Goal: Task Accomplishment & Management: Use online tool/utility

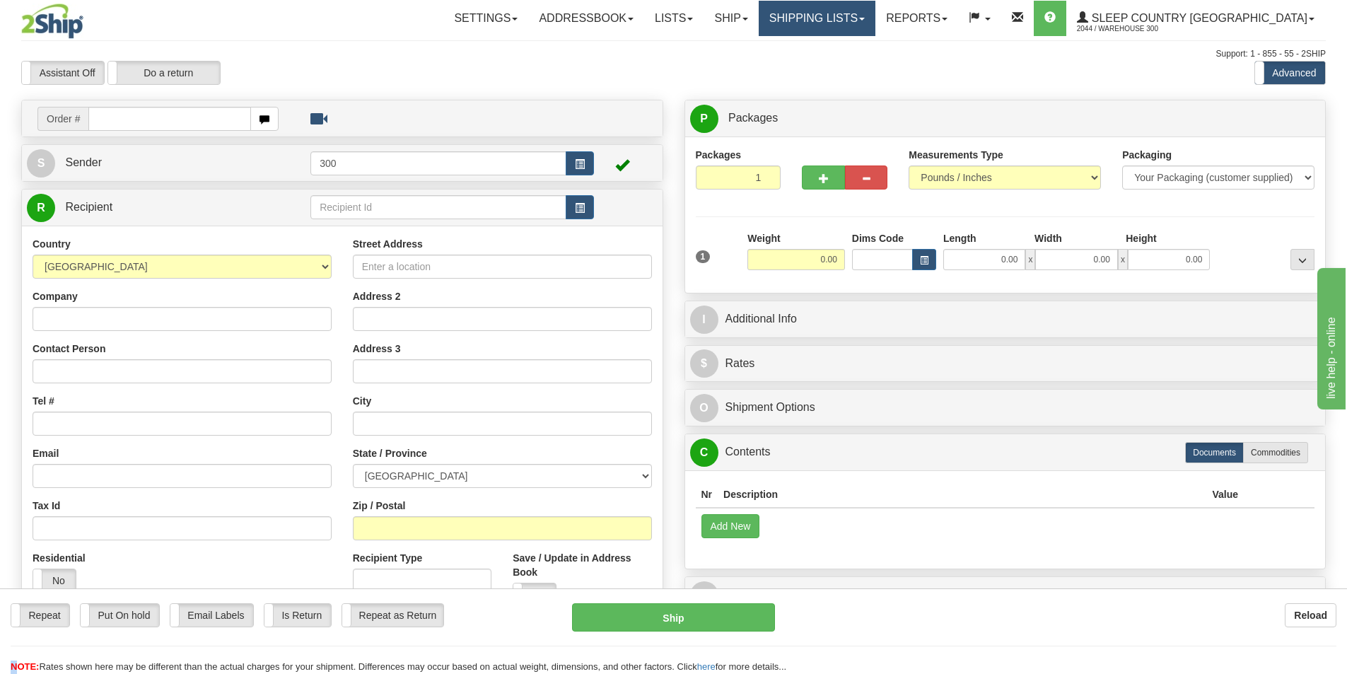
click at [875, 23] on link "Shipping lists" at bounding box center [817, 18] width 117 height 35
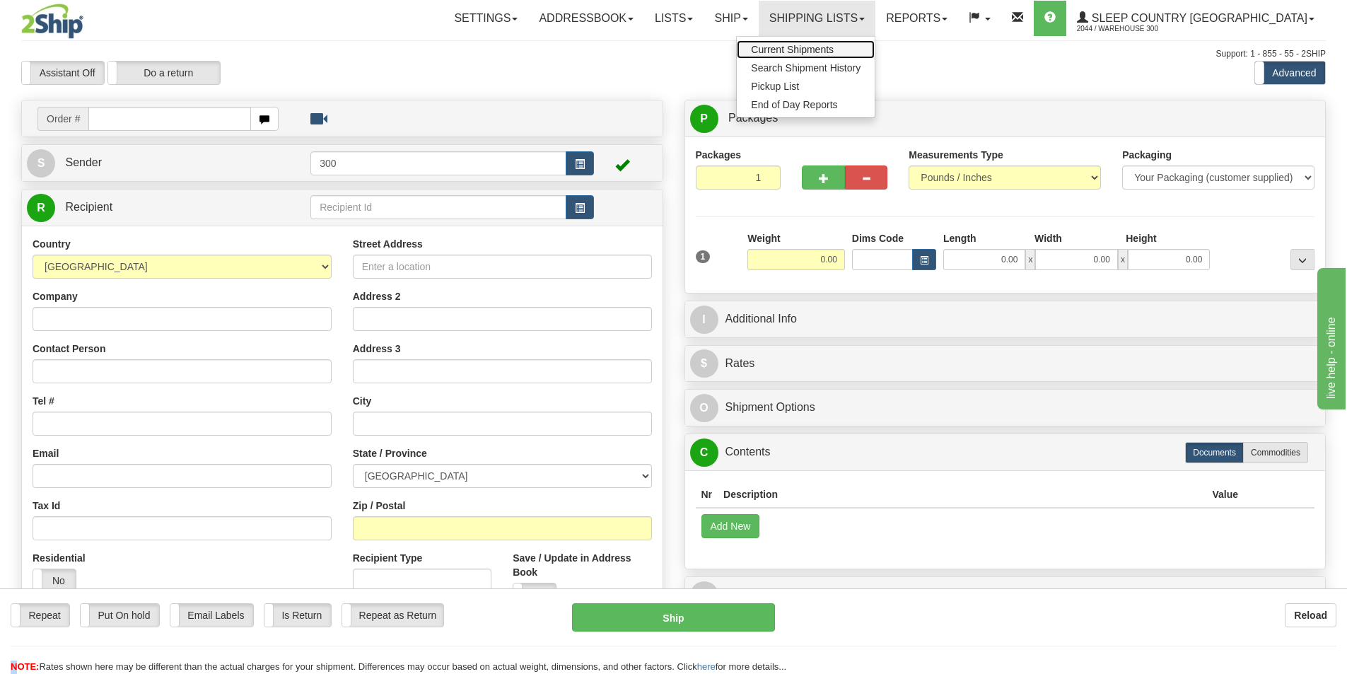
click at [834, 52] on span "Current Shipments" at bounding box center [792, 49] width 83 height 11
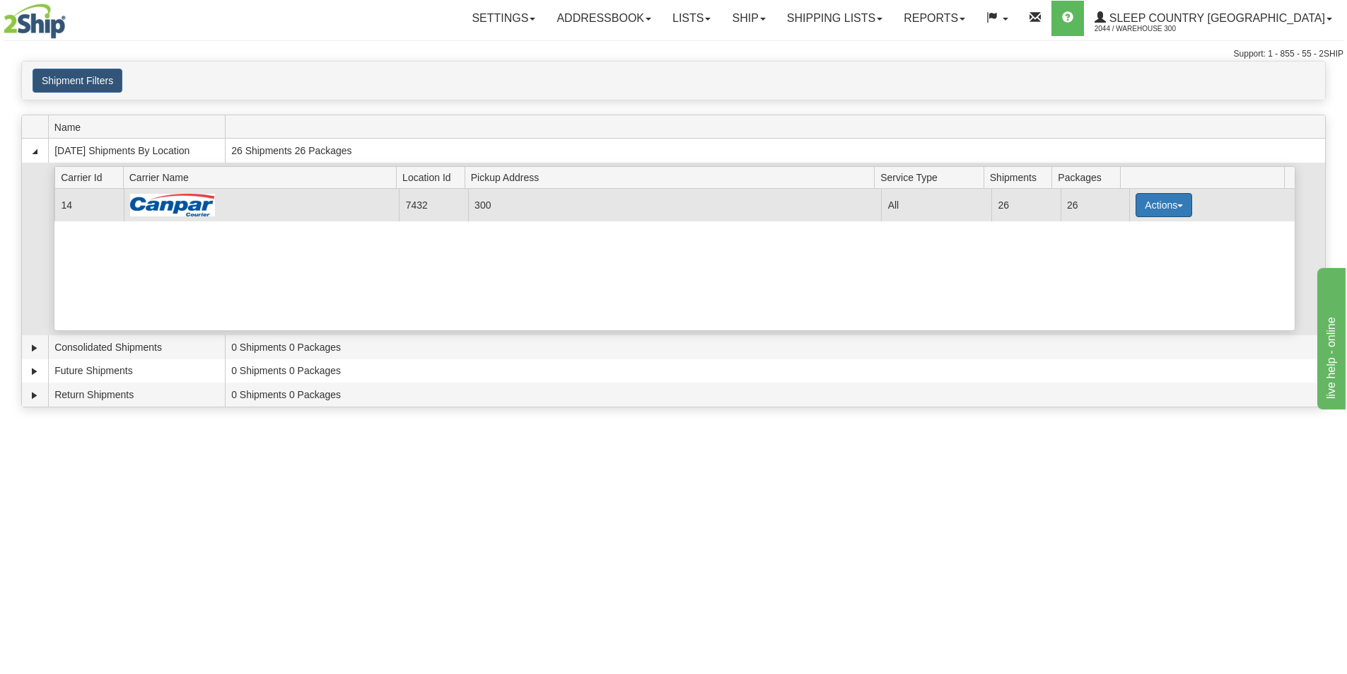
click at [1178, 199] on button "Actions" at bounding box center [1164, 205] width 57 height 24
click at [1138, 255] on link "Close" at bounding box center [1134, 250] width 113 height 18
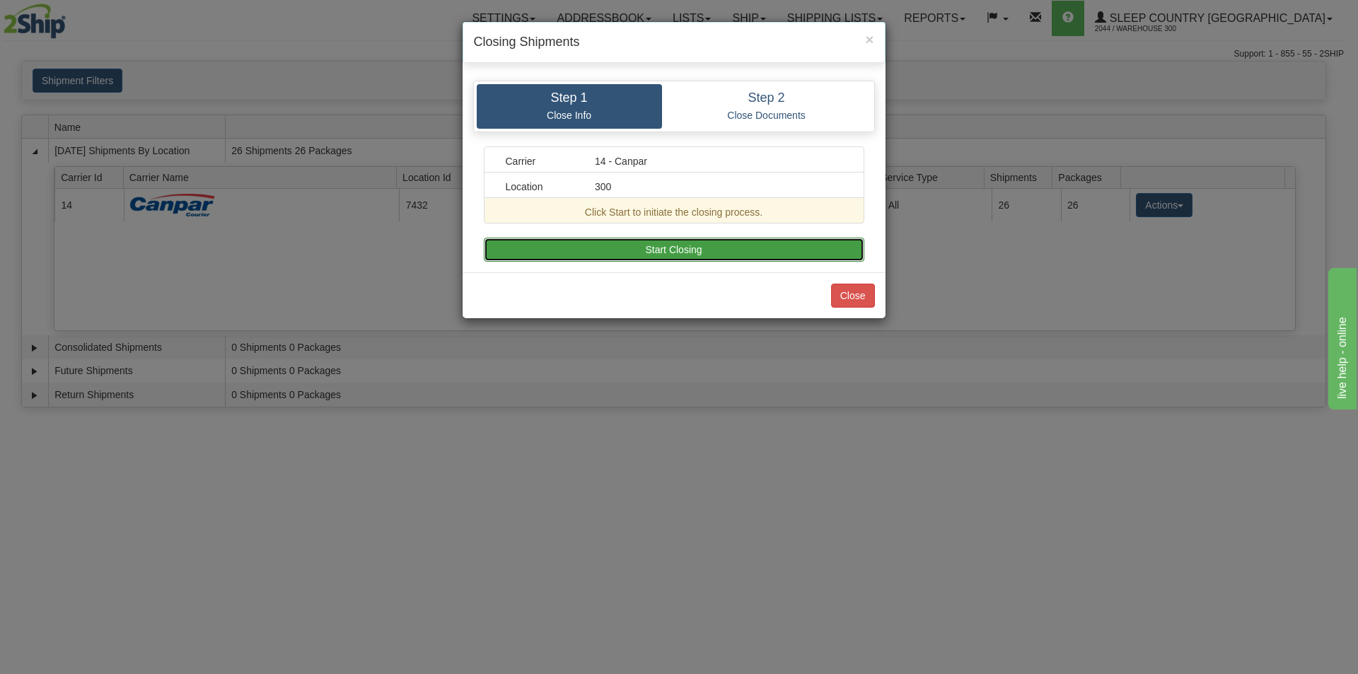
click at [704, 242] on button "Start Closing" at bounding box center [674, 250] width 380 height 24
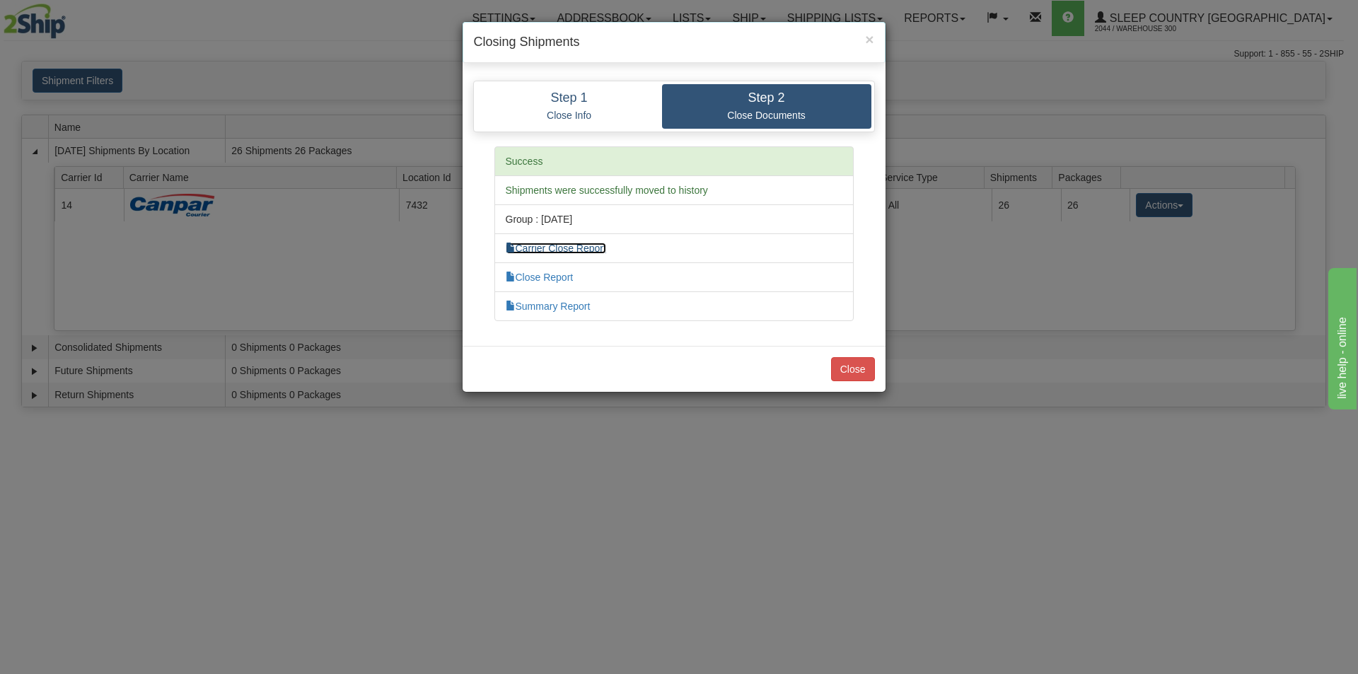
click at [590, 252] on link "Carrier Close Report" at bounding box center [556, 248] width 100 height 11
click at [529, 277] on link "Close Report" at bounding box center [540, 277] width 68 height 11
click at [529, 303] on link "Summary Report" at bounding box center [548, 306] width 85 height 11
click at [842, 369] on button "Close" at bounding box center [853, 369] width 44 height 24
